Goal: Information Seeking & Learning: Learn about a topic

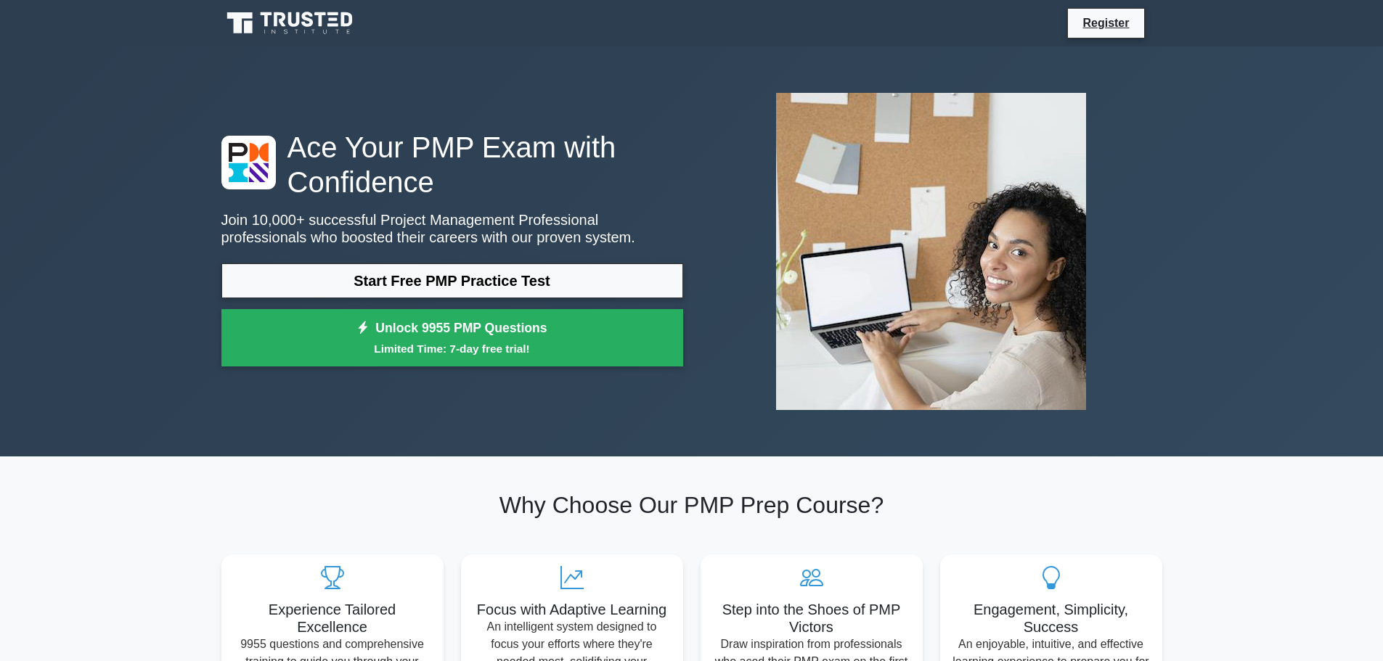
click at [442, 263] on link "Start Free PMP Practice Test" at bounding box center [452, 280] width 462 height 35
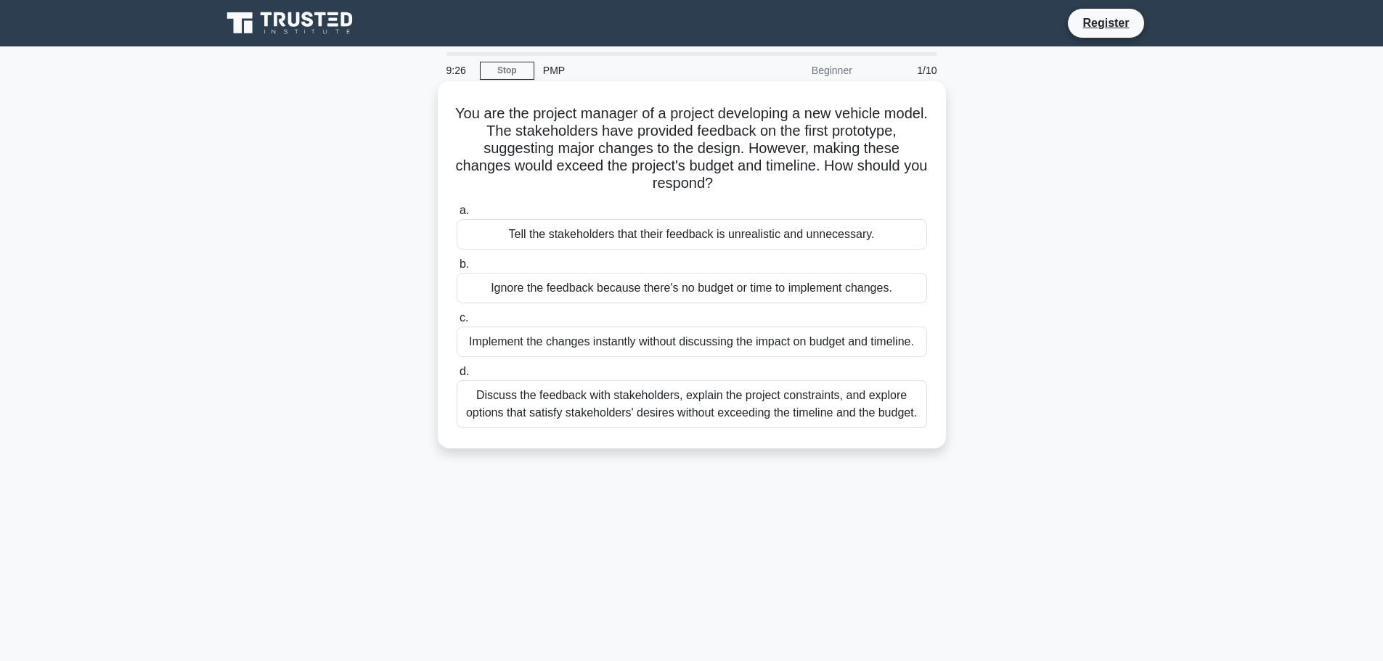
click at [742, 409] on div "Discuss the feedback with stakeholders, explain the project constraints, and ex…" at bounding box center [692, 404] width 470 height 48
click at [457, 377] on input "d. Discuss the feedback with stakeholders, explain the project constraints, and…" at bounding box center [457, 371] width 0 height 9
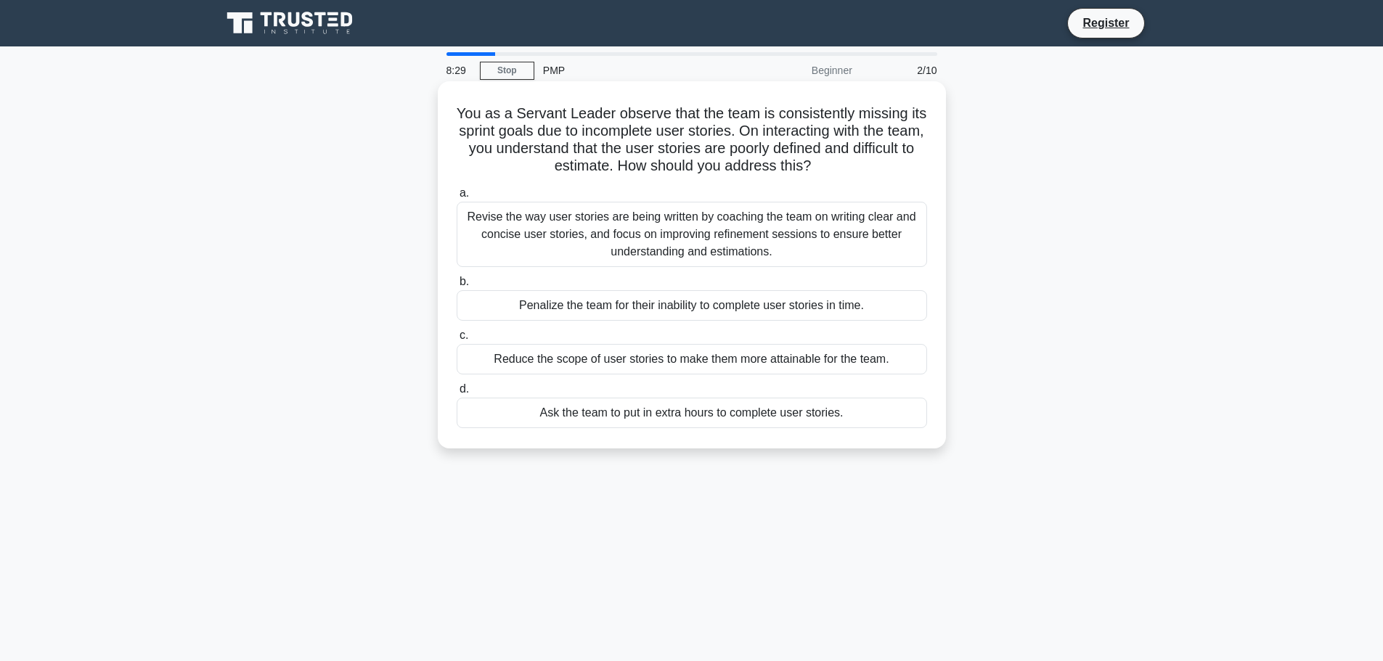
click at [674, 218] on div "Revise the way user stories are being written by coaching the team on writing c…" at bounding box center [692, 234] width 470 height 65
click at [457, 198] on input "a. Revise the way user stories are being written by coaching the team on writin…" at bounding box center [457, 193] width 0 height 9
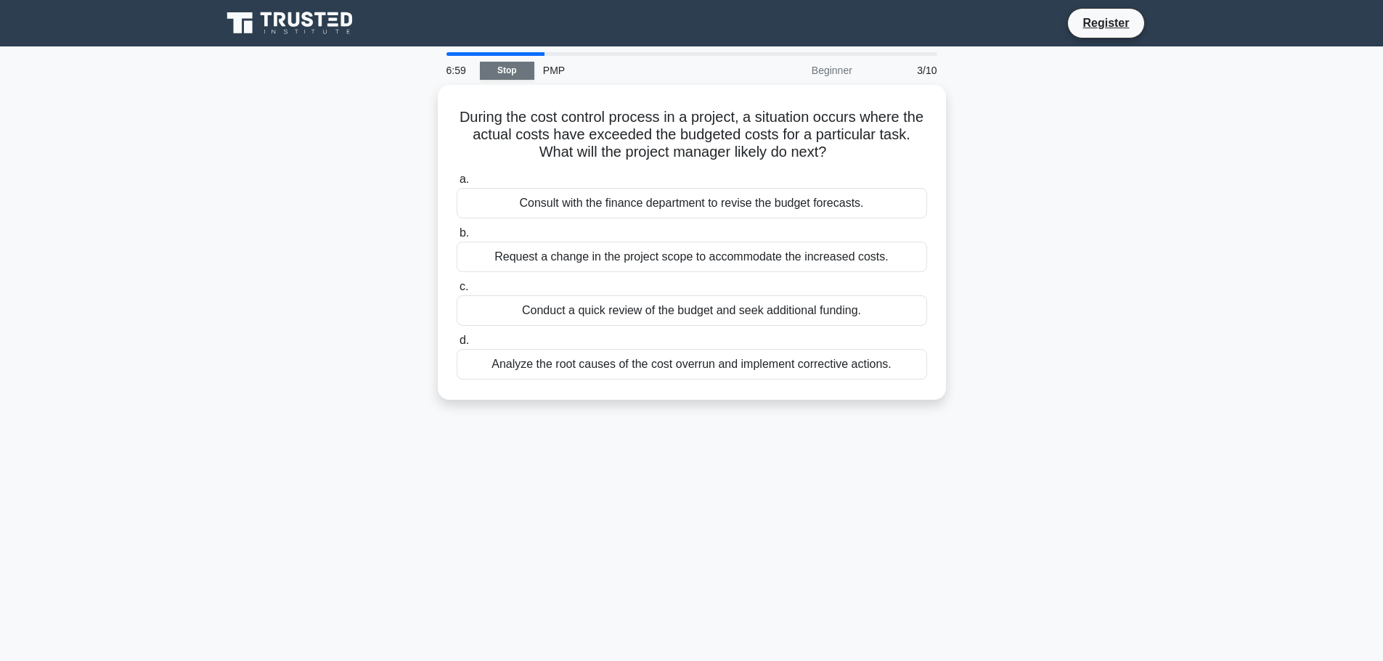
click at [504, 64] on link "Stop" at bounding box center [507, 71] width 54 height 18
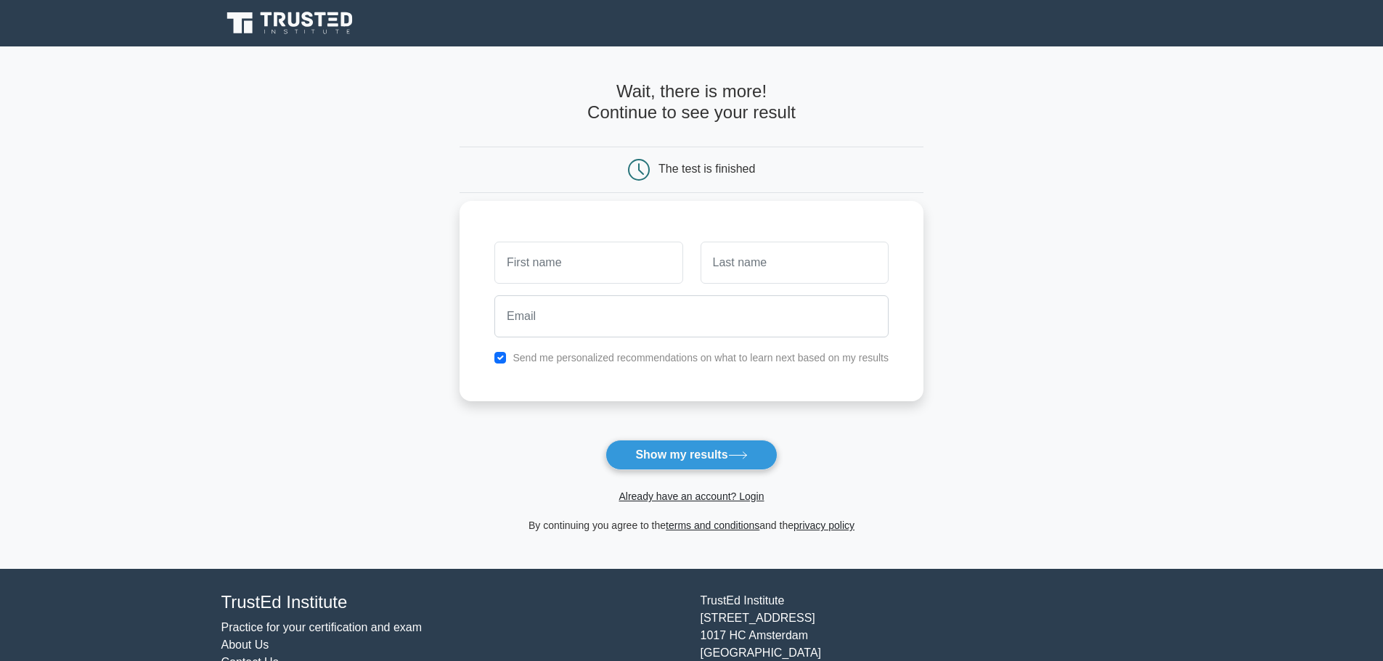
click at [584, 250] on input "text" at bounding box center [588, 263] width 188 height 42
click at [652, 444] on button "Show my results" at bounding box center [690, 455] width 171 height 30
type input "issa"
click at [795, 263] on input "kassa" at bounding box center [794, 263] width 188 height 42
type input "kassabry"
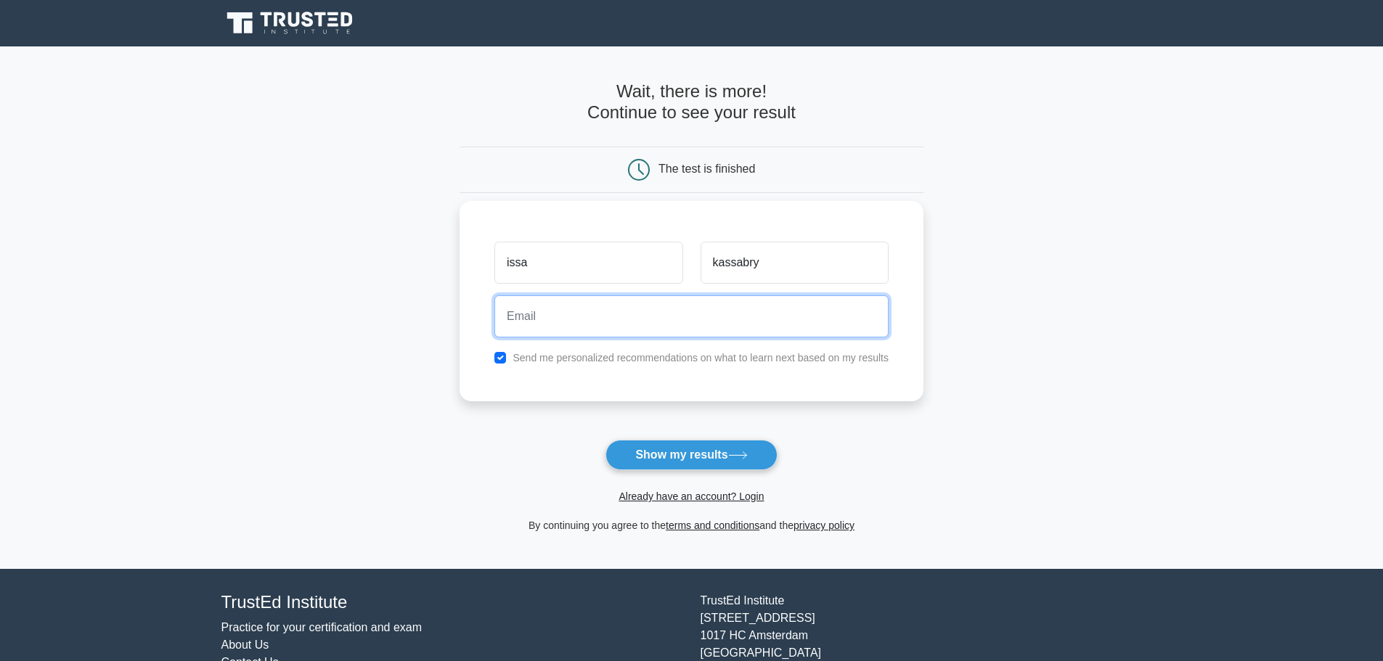
click at [649, 322] on input "email" at bounding box center [691, 316] width 394 height 42
type input "issa.kassabry@gmail.com"
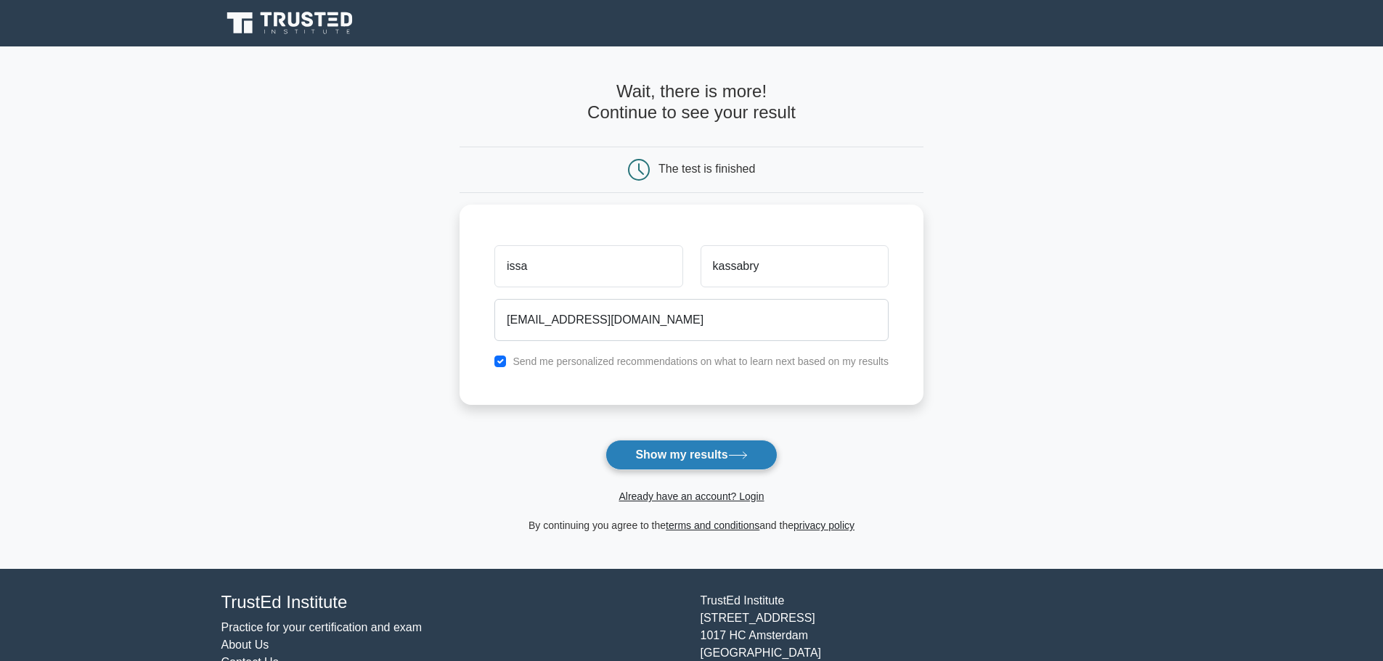
click at [658, 454] on button "Show my results" at bounding box center [690, 455] width 171 height 30
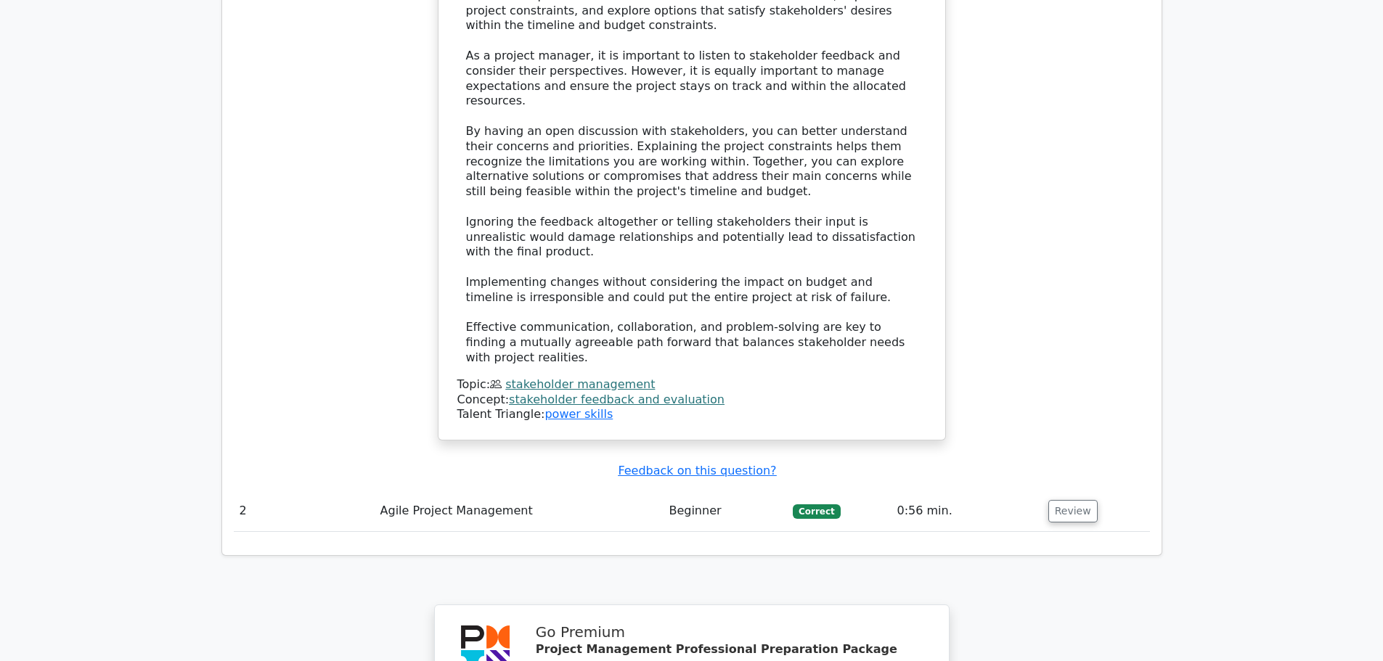
scroll to position [1669, 0]
click at [1064, 497] on button "Review" at bounding box center [1072, 508] width 49 height 22
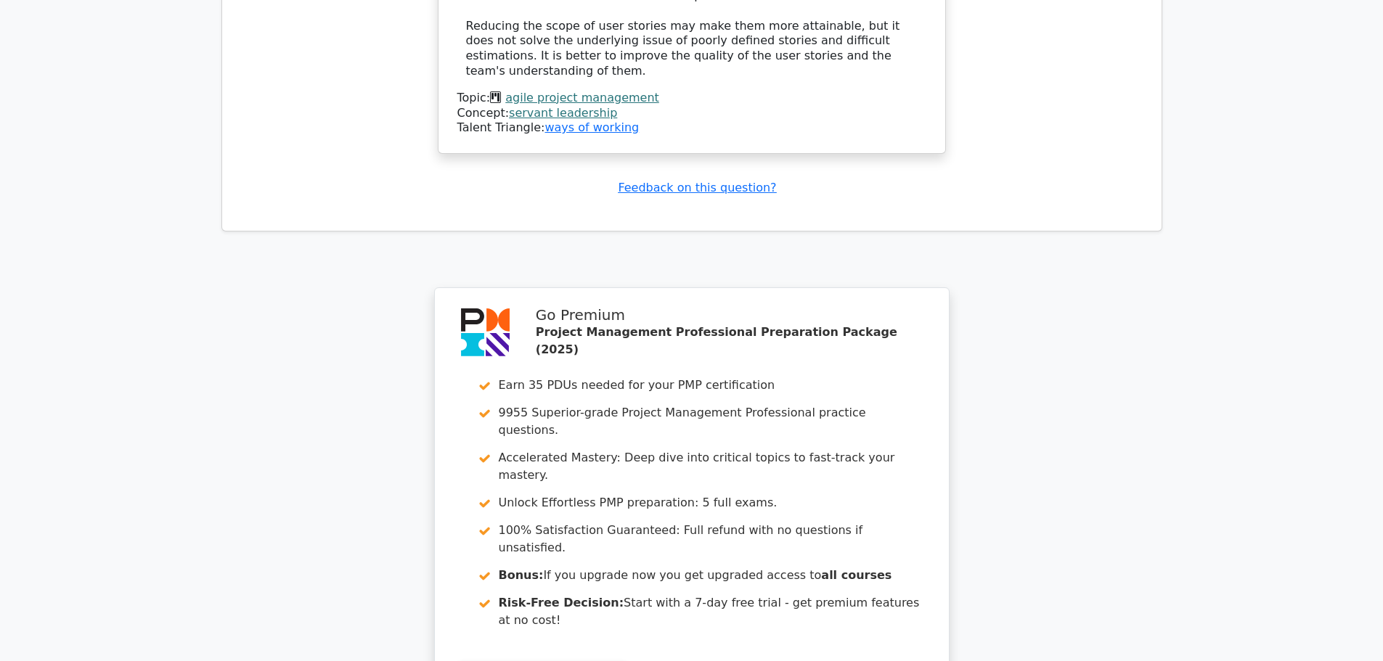
scroll to position [2758, 0]
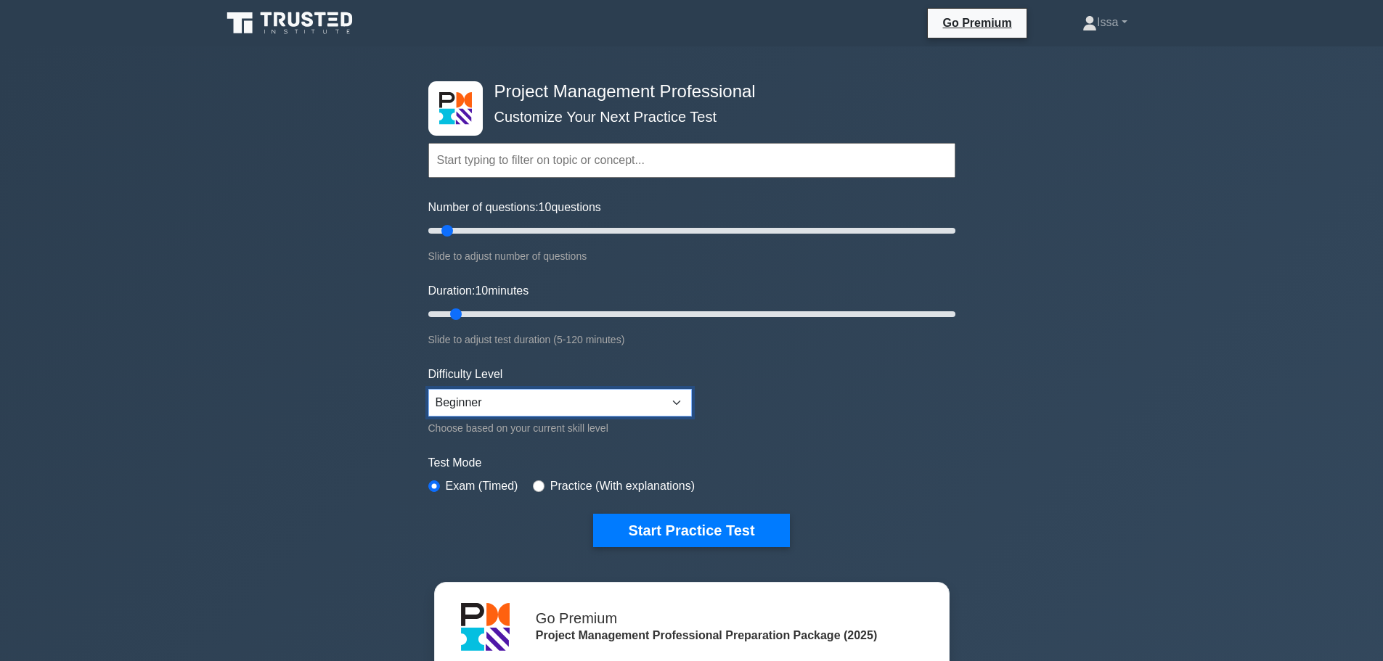
click at [475, 409] on select "Beginner Intermediate Expert" at bounding box center [559, 403] width 263 height 28
select select "expert"
click at [428, 389] on select "Beginner Intermediate Expert" at bounding box center [559, 403] width 263 height 28
click at [689, 525] on button "Start Practice Test" at bounding box center [691, 530] width 196 height 33
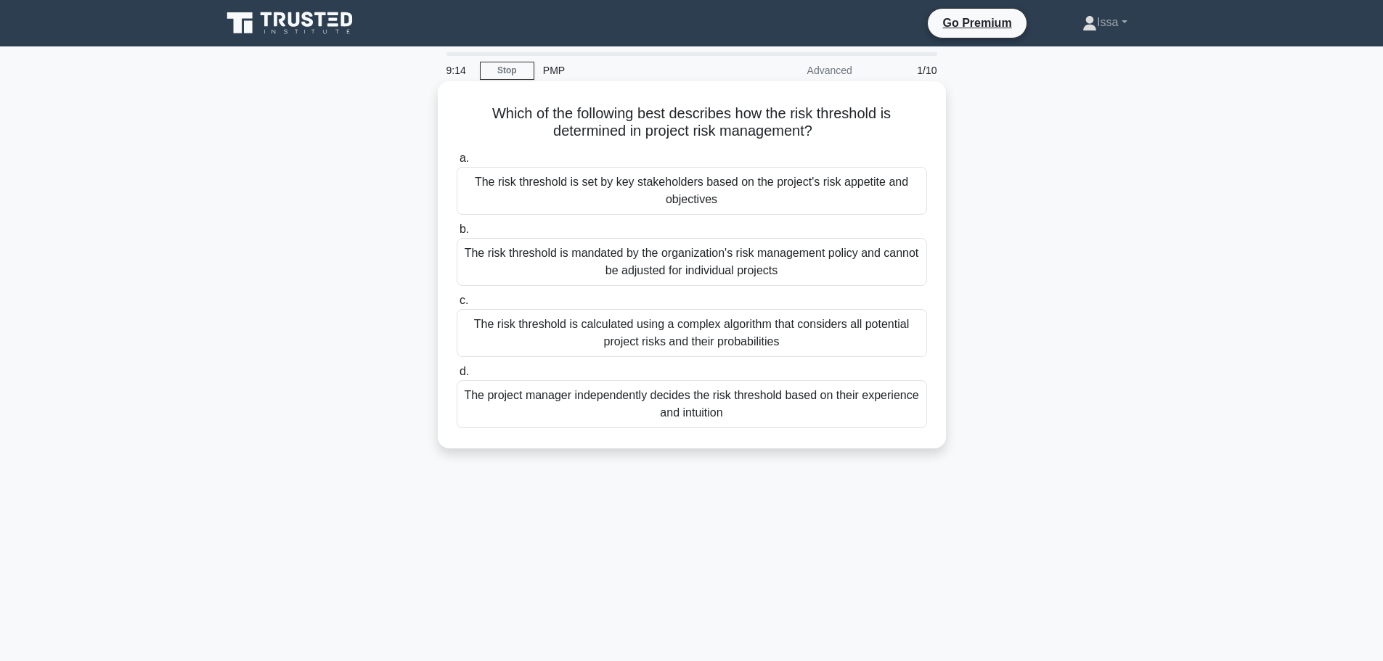
click at [816, 190] on div "The risk threshold is set by key stakeholders based on the project's risk appet…" at bounding box center [692, 191] width 470 height 48
click at [457, 163] on input "a. The risk threshold is set by key stakeholders based on the project's risk ap…" at bounding box center [457, 158] width 0 height 9
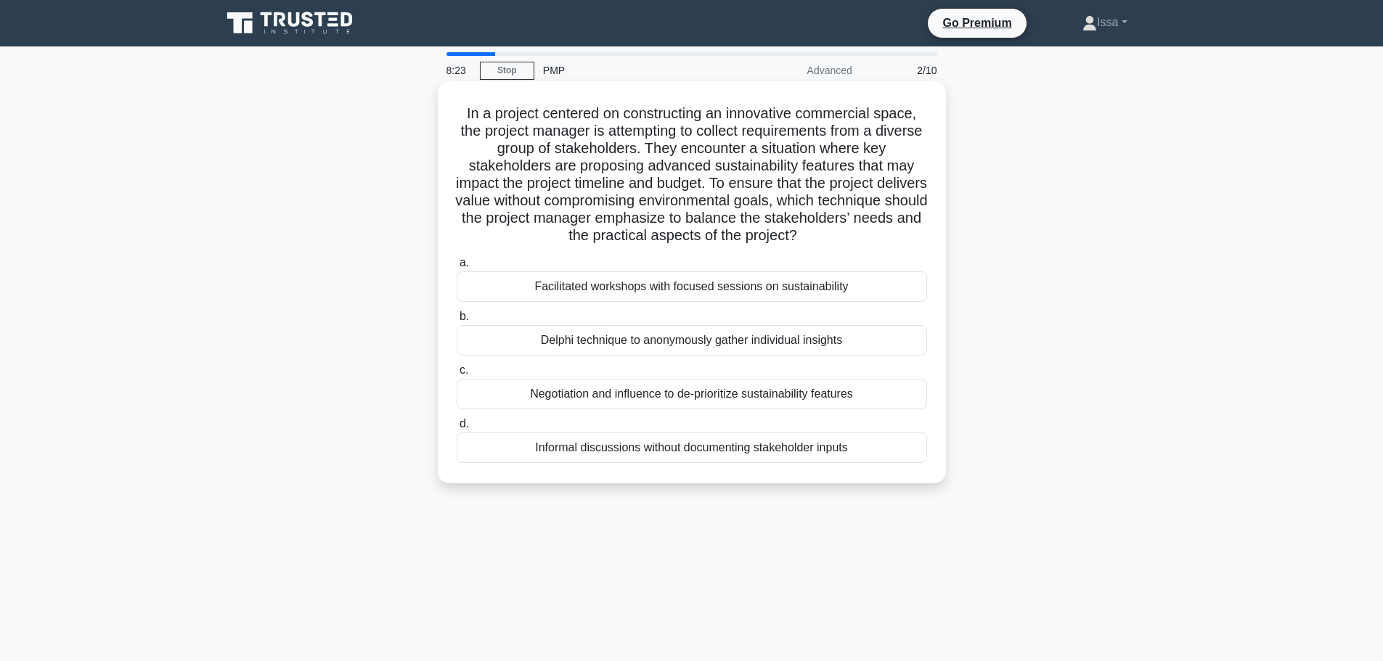
click at [664, 337] on div "Delphi technique to anonymously gather individual insights" at bounding box center [692, 340] width 470 height 30
click at [457, 322] on input "b. Delphi technique to anonymously gather individual insights" at bounding box center [457, 316] width 0 height 9
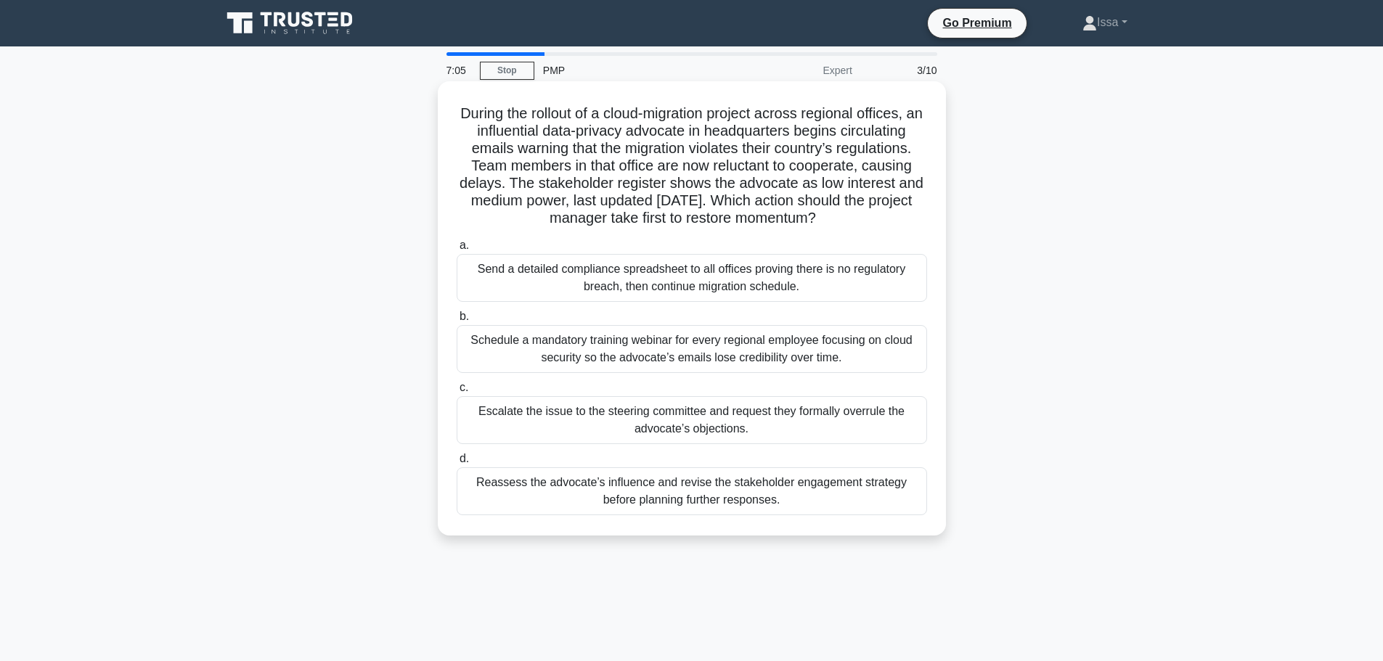
click at [611, 353] on div "Schedule a mandatory training webinar for every regional employee focusing on c…" at bounding box center [692, 349] width 470 height 48
click at [457, 322] on input "b. Schedule a mandatory training webinar for every regional employee focusing o…" at bounding box center [457, 316] width 0 height 9
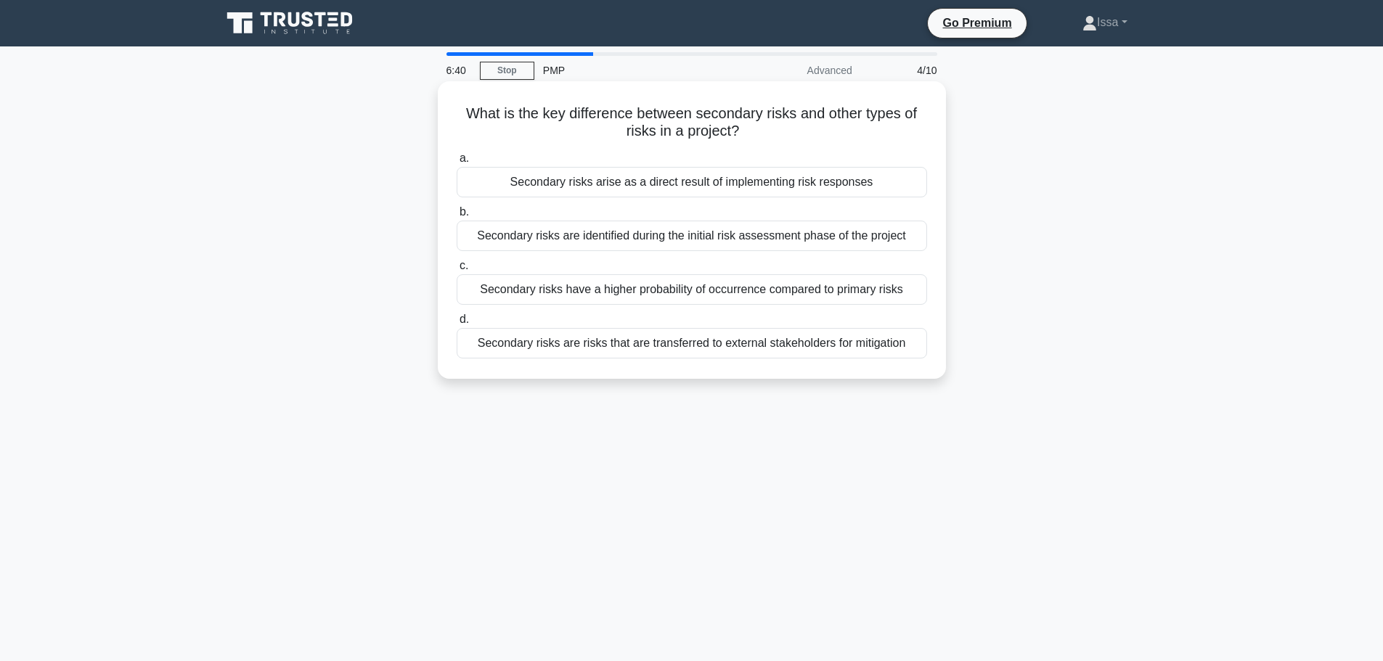
click at [734, 186] on div "Secondary risks arise as a direct result of implementing risk responses" at bounding box center [692, 182] width 470 height 30
click at [457, 163] on input "a. Secondary risks arise as a direct result of implementing risk responses" at bounding box center [457, 158] width 0 height 9
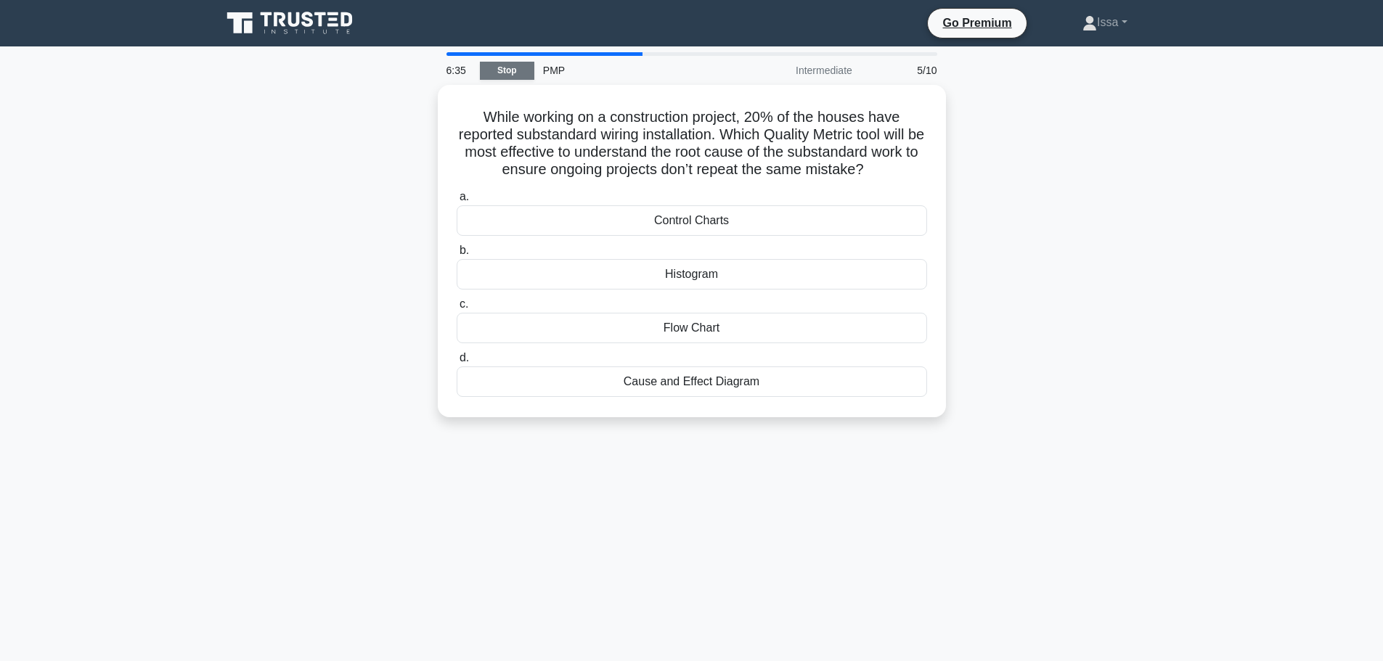
click at [517, 65] on link "Stop" at bounding box center [507, 71] width 54 height 18
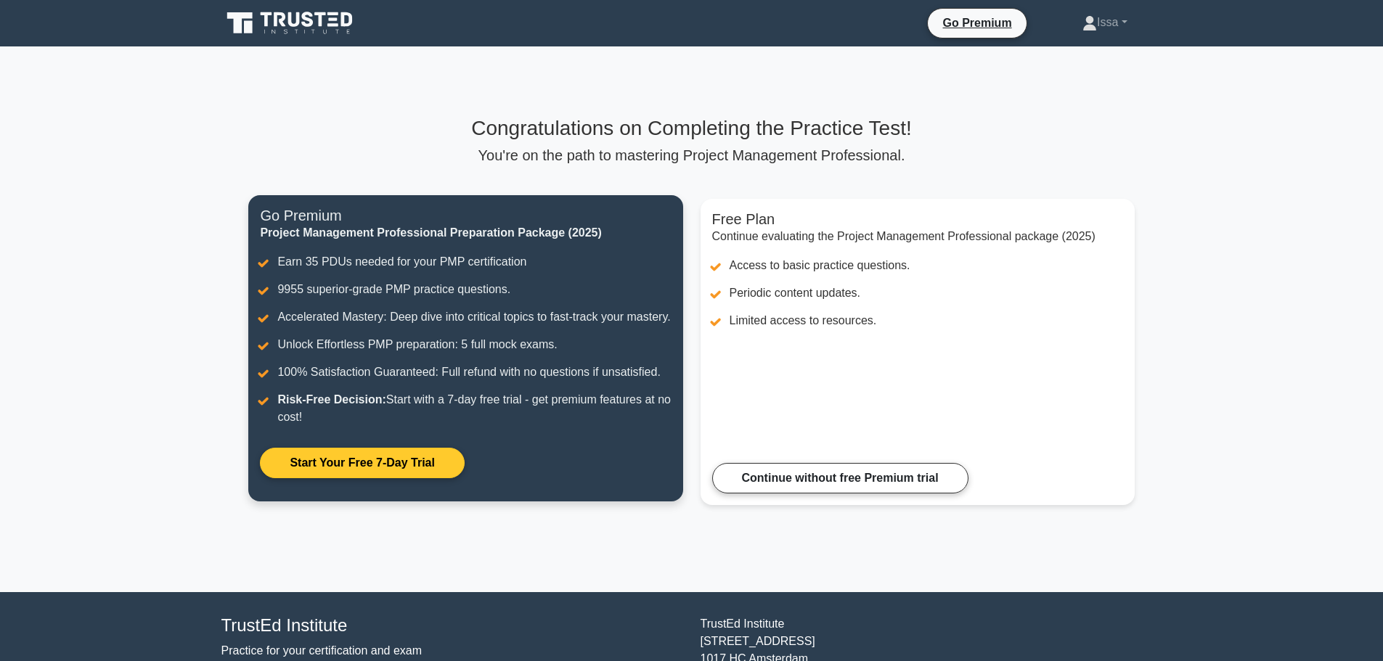
click at [449, 475] on link "Start Your Free 7-Day Trial" at bounding box center [362, 463] width 204 height 30
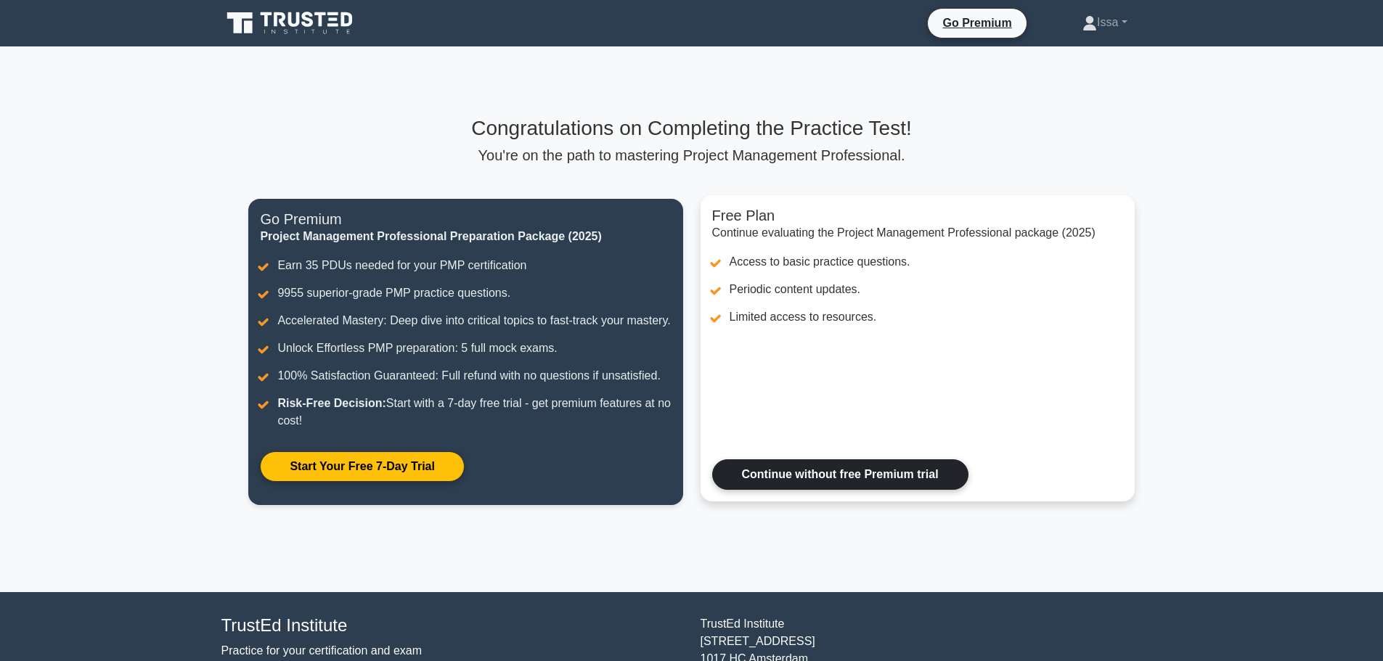
click at [853, 475] on link "Continue without free Premium trial" at bounding box center [840, 474] width 256 height 30
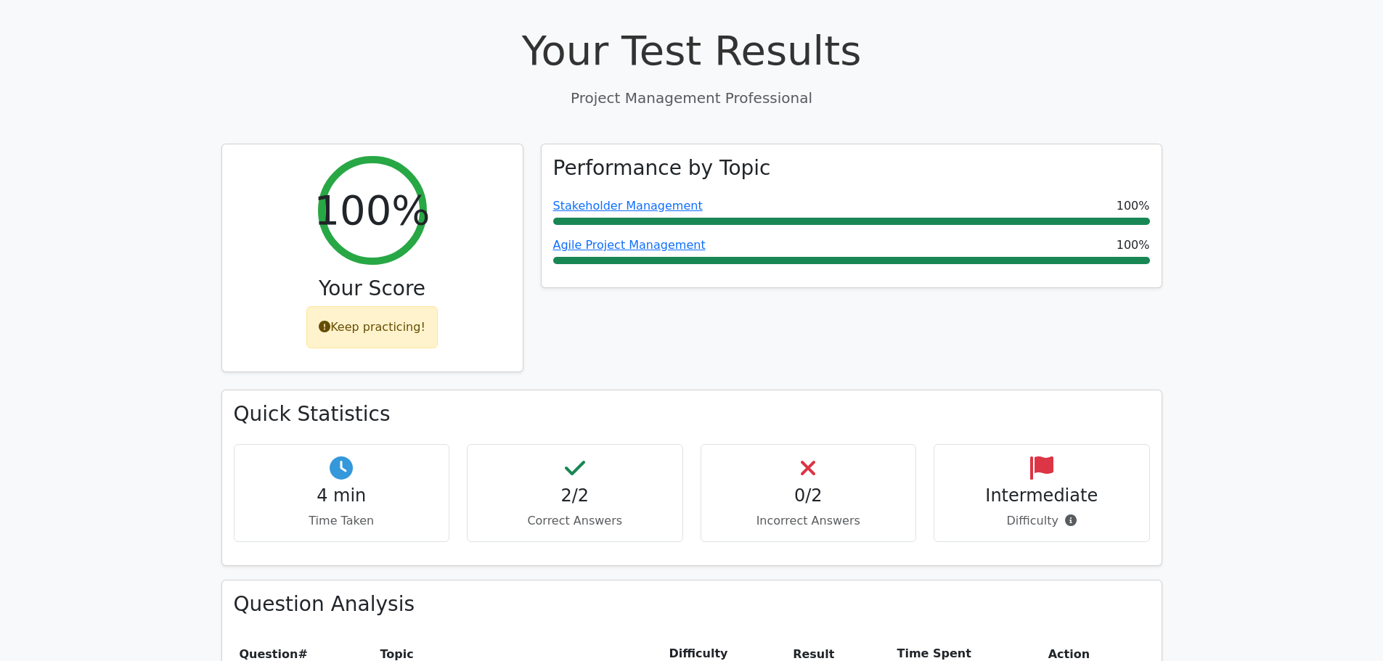
scroll to position [508, 0]
